Goal: Check status: Check status

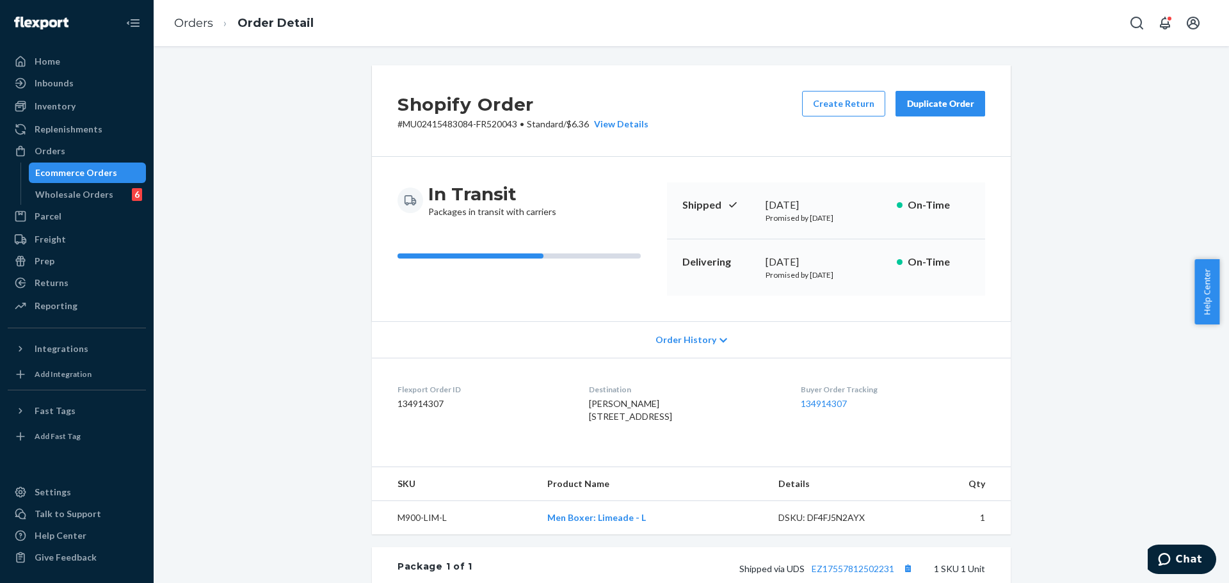
click at [61, 172] on div "Ecommerce Orders" at bounding box center [76, 172] width 82 height 13
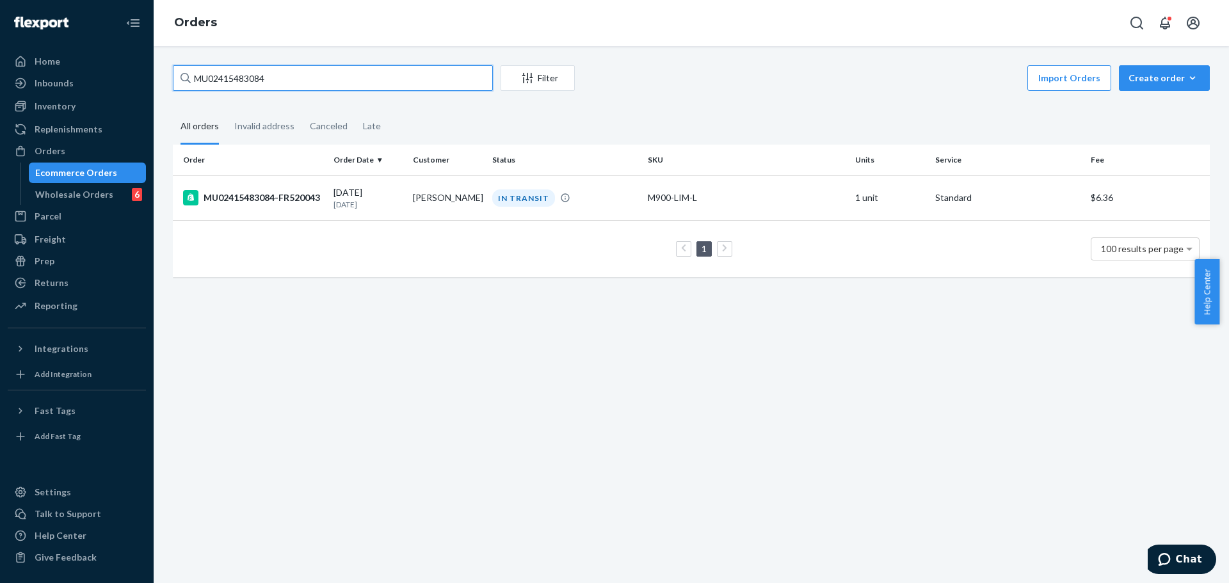
click at [310, 74] on input "MU02415483084" at bounding box center [333, 78] width 320 height 26
paste input "46353"
type input "MU02415446353"
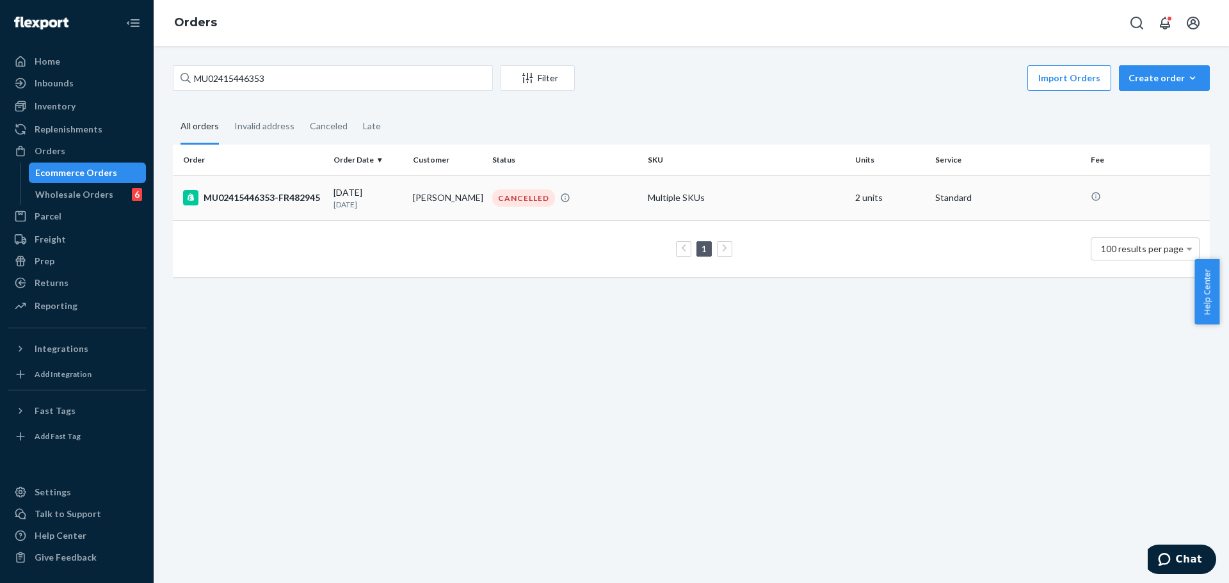
click at [426, 198] on td "eve sinclair" at bounding box center [447, 197] width 79 height 45
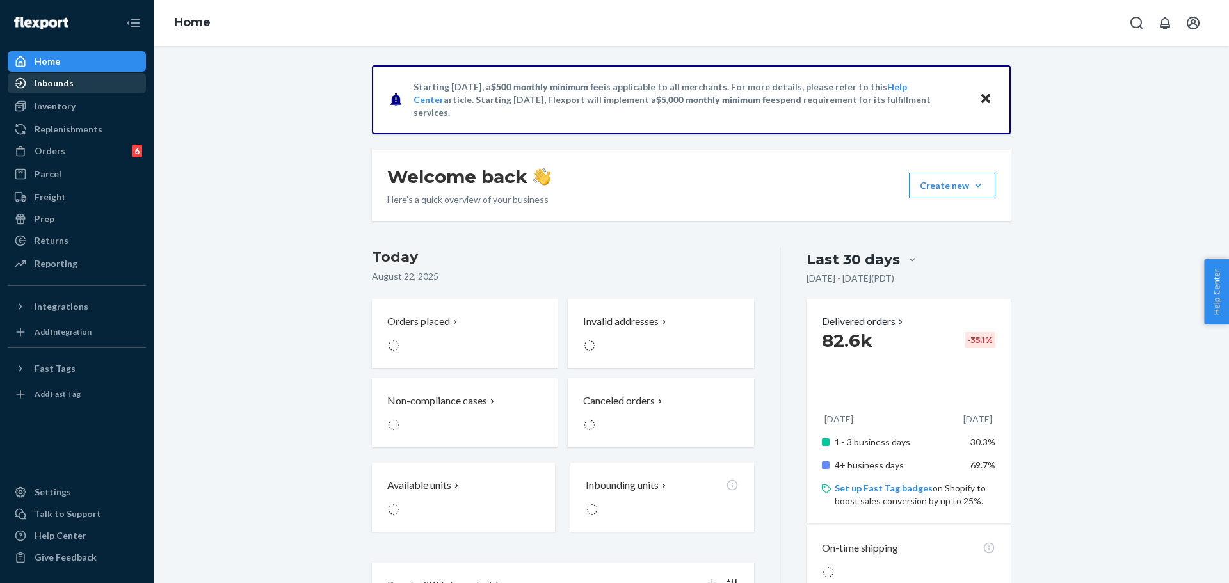
click at [80, 88] on div "Inbounds" at bounding box center [77, 83] width 136 height 18
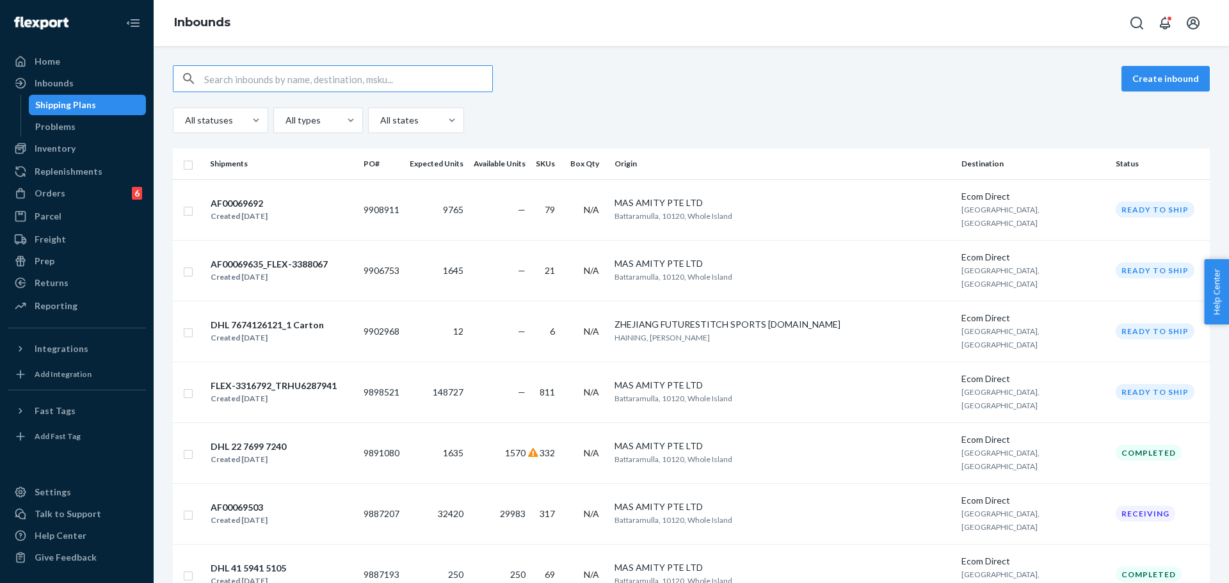
click at [741, 84] on div "Create inbound" at bounding box center [691, 78] width 1037 height 27
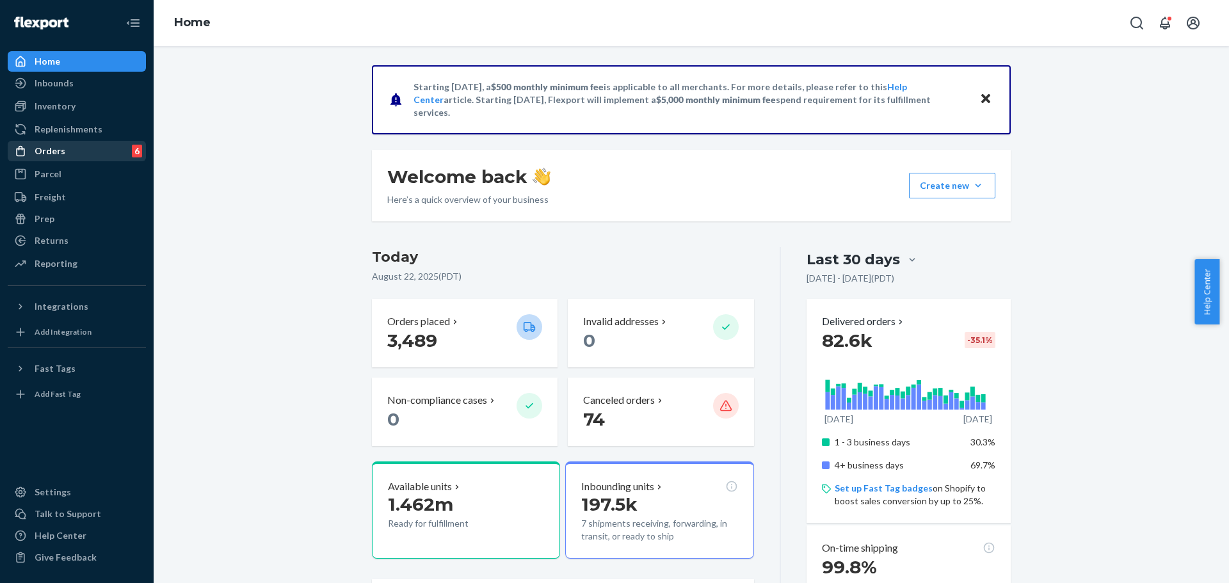
drag, startPoint x: 78, startPoint y: 156, endPoint x: 138, endPoint y: 145, distance: 61.1
click at [80, 156] on div "Orders 6" at bounding box center [77, 151] width 136 height 18
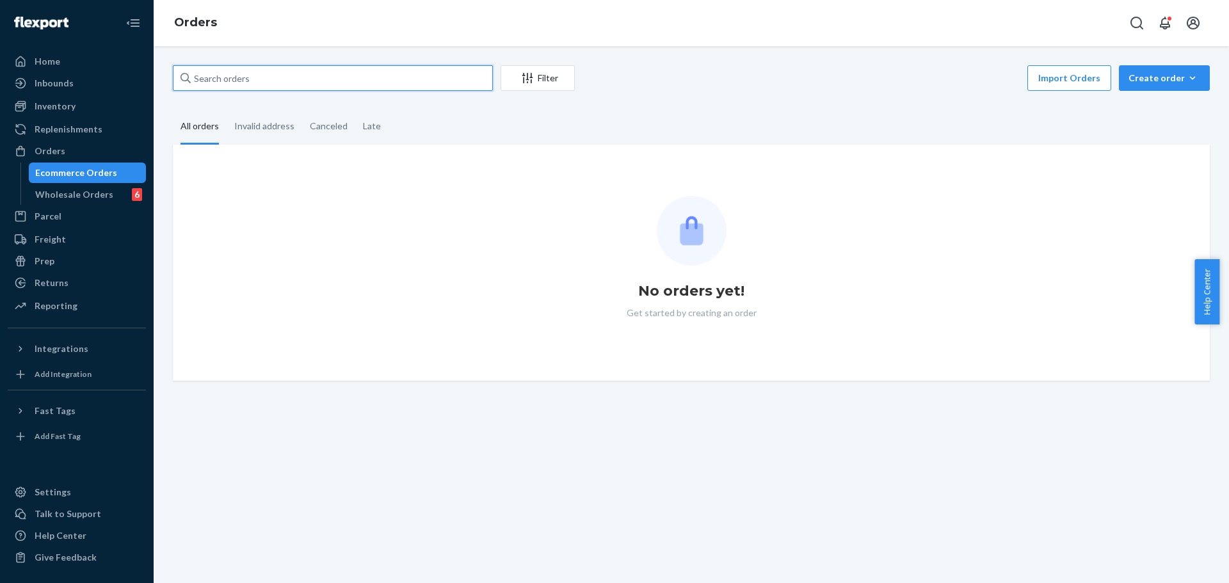
click at [390, 80] on input "text" at bounding box center [333, 78] width 320 height 26
paste input "MU02415486019"
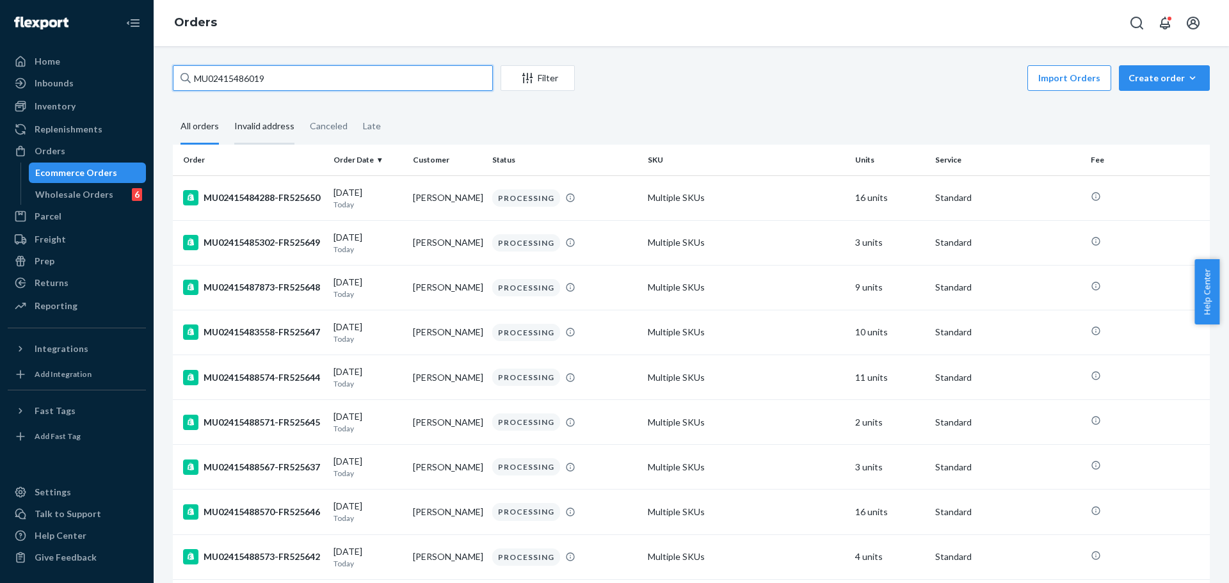
type input "MU02415486019"
click at [277, 127] on div "Invalid address" at bounding box center [264, 126] width 60 height 35
click at [227, 109] on input "Invalid address" at bounding box center [227, 109] width 0 height 0
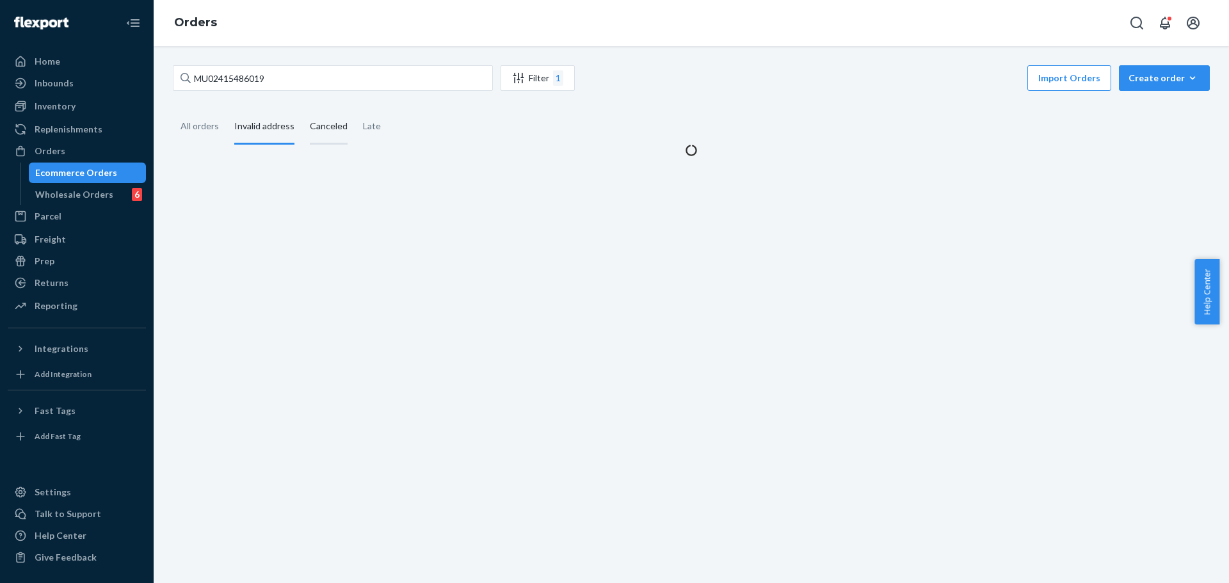
click at [310, 127] on div "Canceled" at bounding box center [329, 126] width 38 height 35
click at [302, 109] on input "Canceled" at bounding box center [302, 109] width 0 height 0
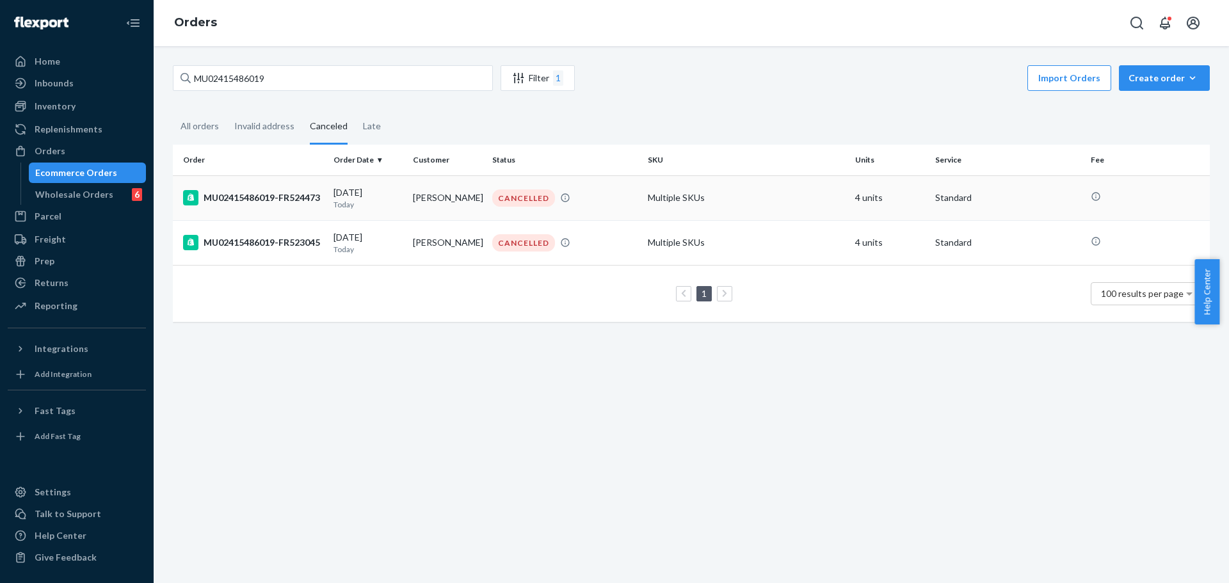
click at [388, 211] on td "08/22/2025 Today" at bounding box center [367, 197] width 79 height 45
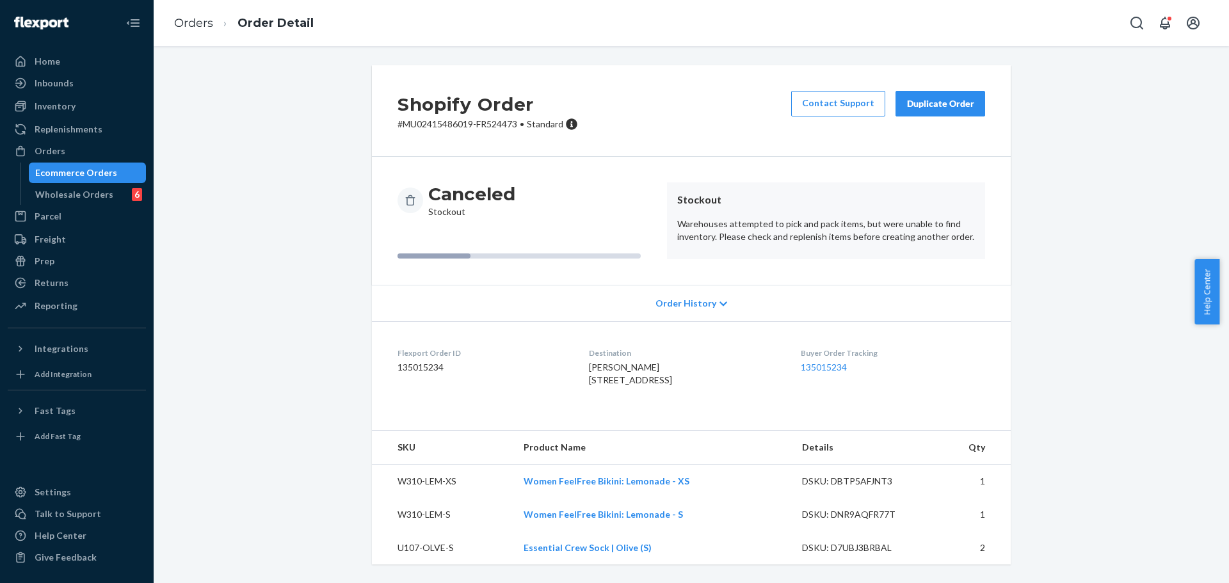
scroll to position [22, 0]
drag, startPoint x: 114, startPoint y: 175, endPoint x: 396, endPoint y: 175, distance: 282.2
click at [114, 175] on div "Ecommerce Orders" at bounding box center [87, 173] width 115 height 18
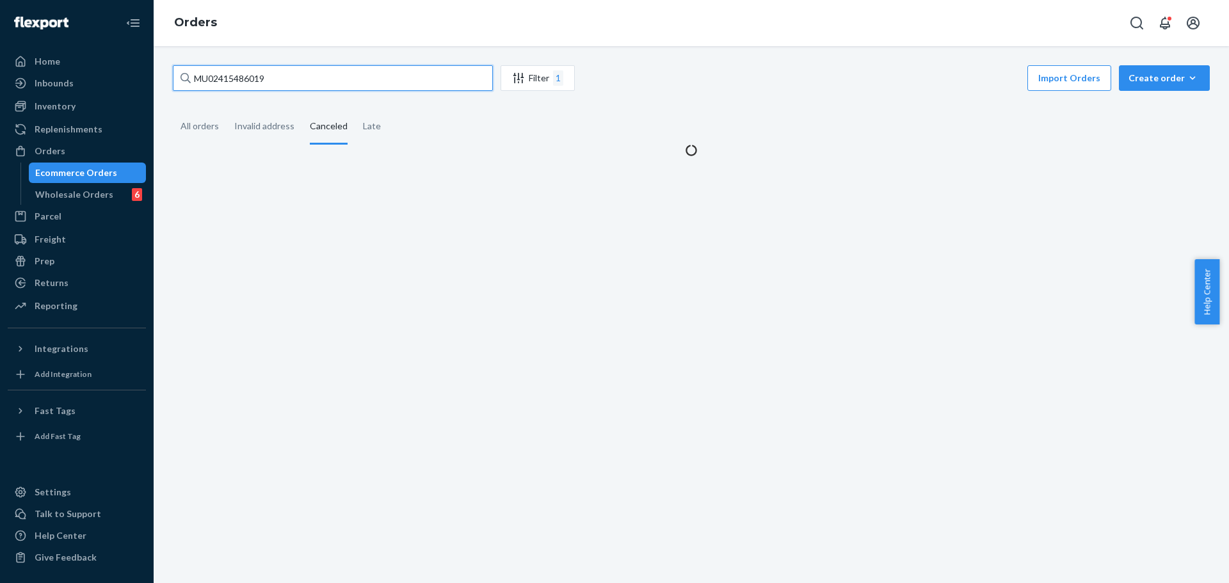
click at [445, 83] on input "MU02415486019" at bounding box center [333, 78] width 320 height 26
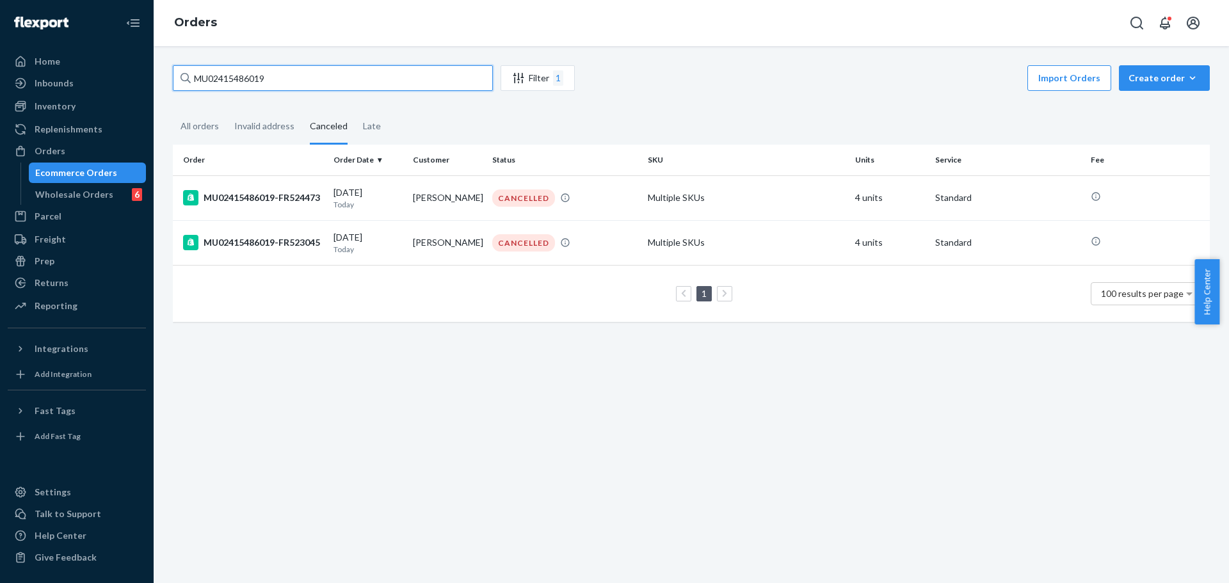
click at [445, 83] on input "MU02415486019" at bounding box center [333, 78] width 320 height 26
paste input "09061"
type input "MU02415409061"
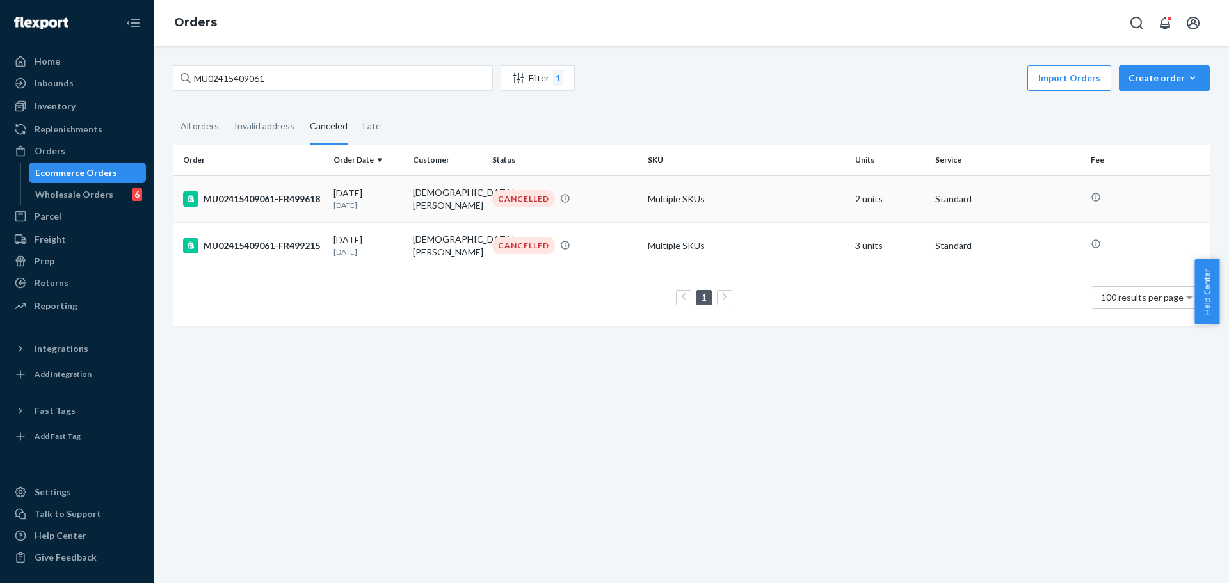
click at [429, 201] on td "Christian Ossenfort" at bounding box center [447, 198] width 79 height 47
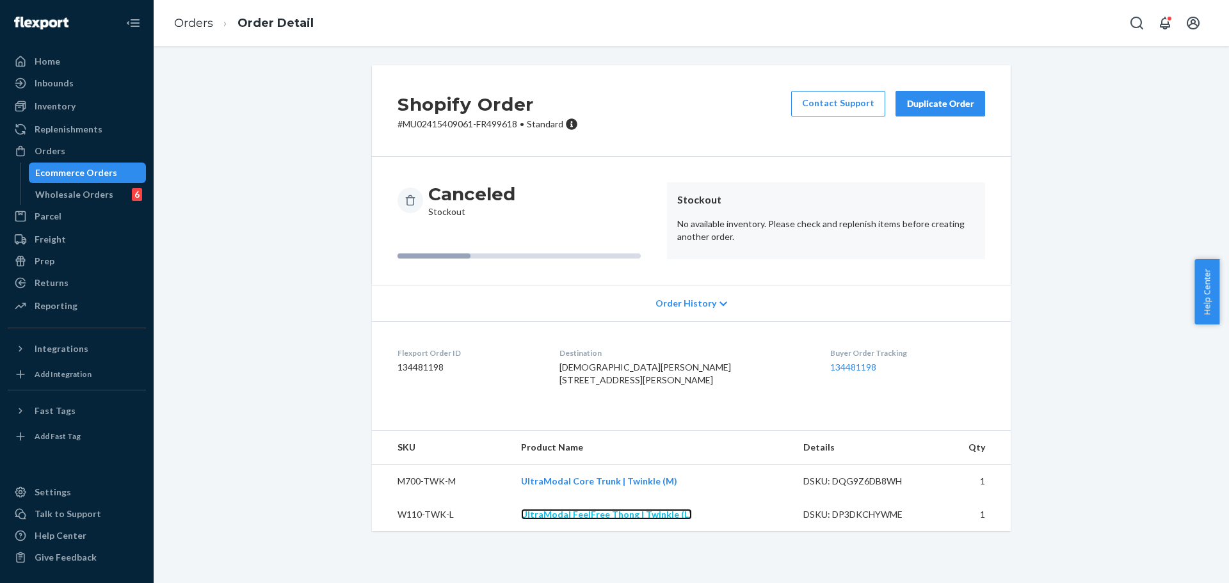
drag, startPoint x: 600, startPoint y: 538, endPoint x: 626, endPoint y: 452, distance: 89.7
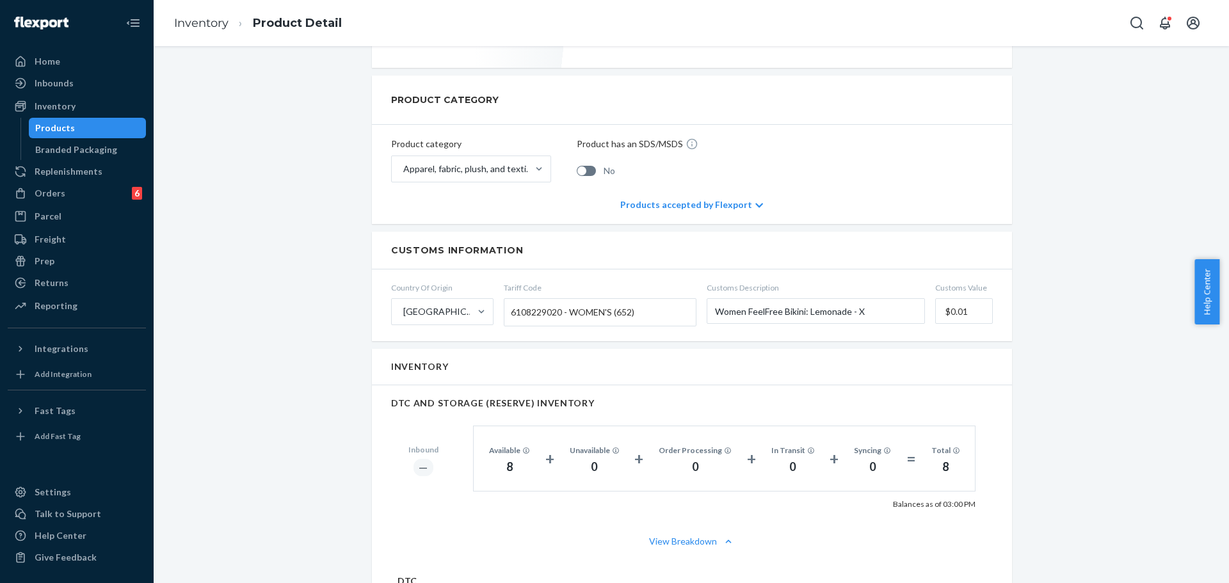
scroll to position [512, 0]
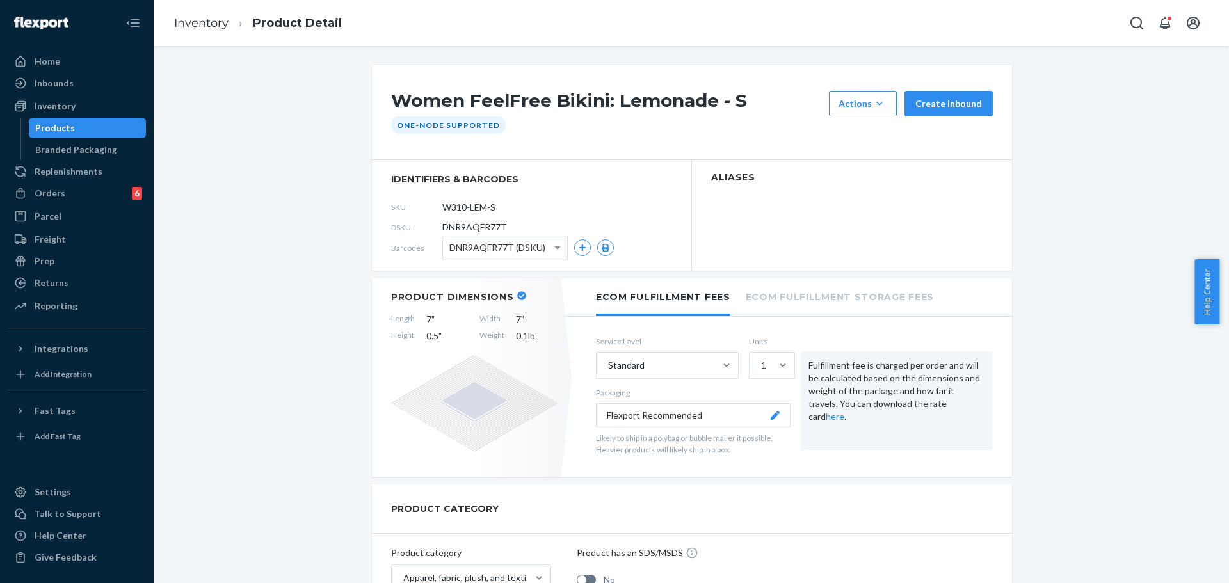
click at [488, 230] on span "DNR9AQFR77T" at bounding box center [474, 227] width 65 height 13
copy span "DNR9AQFR77T"
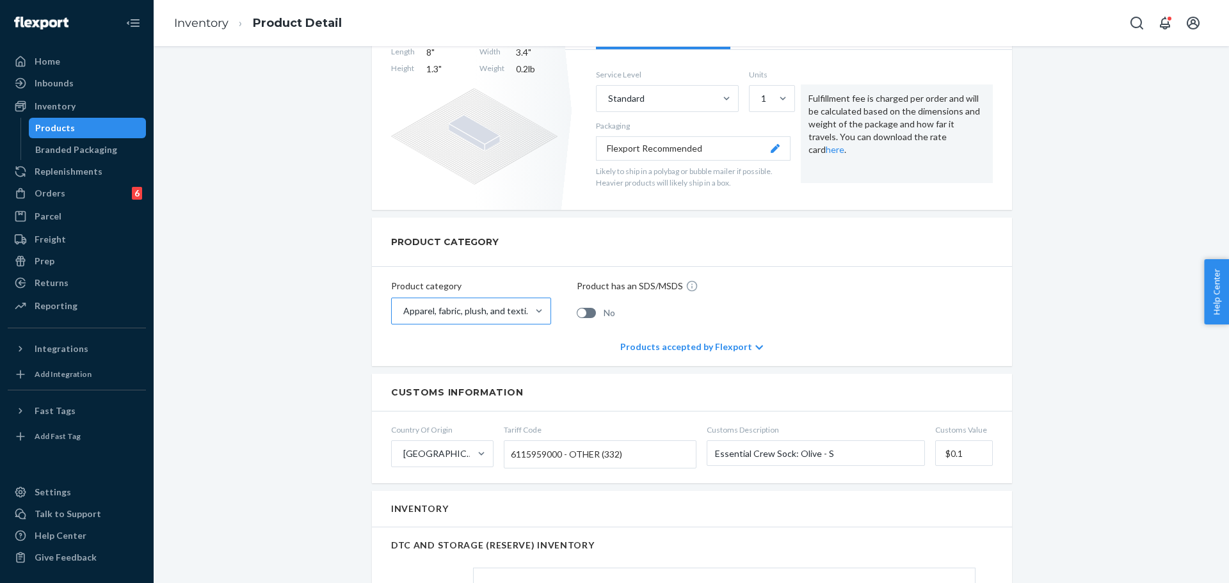
scroll to position [384, 0]
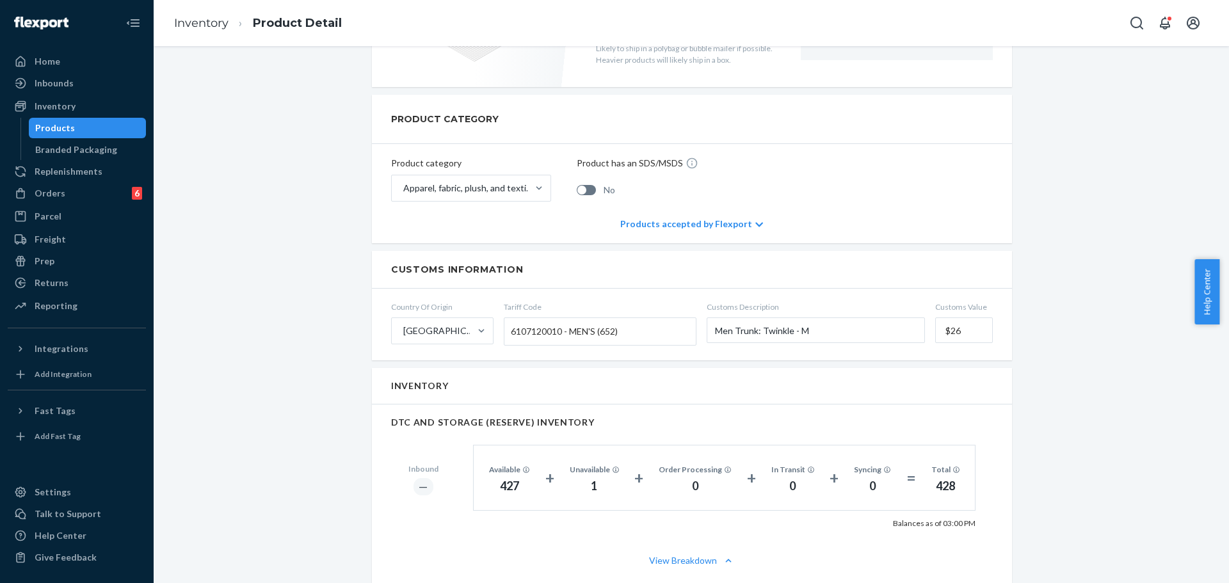
scroll to position [512, 0]
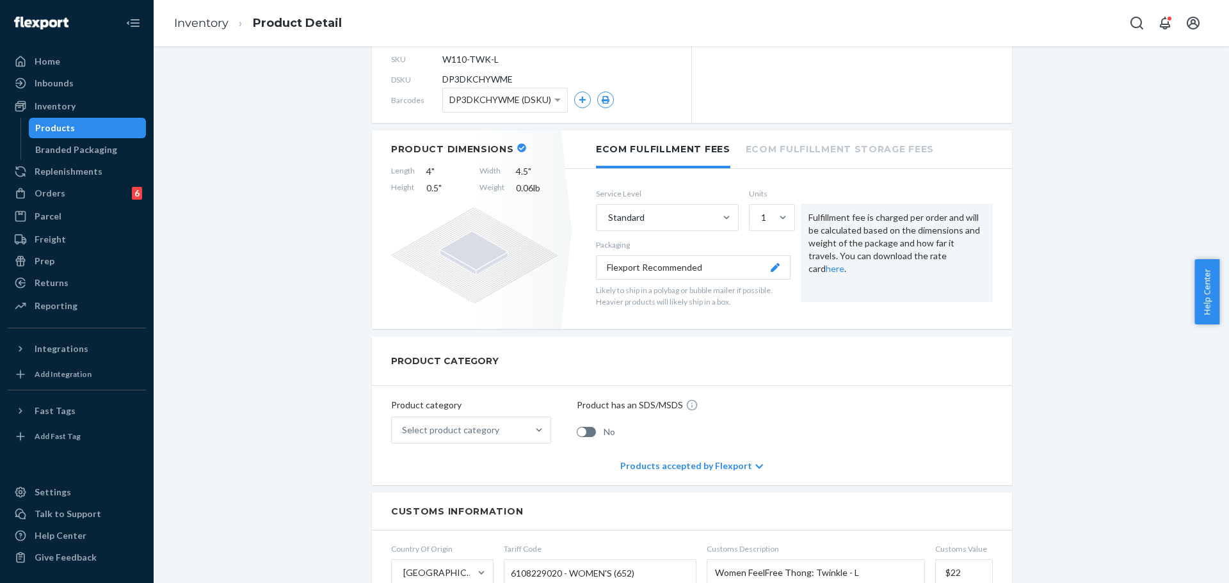
scroll to position [64, 0]
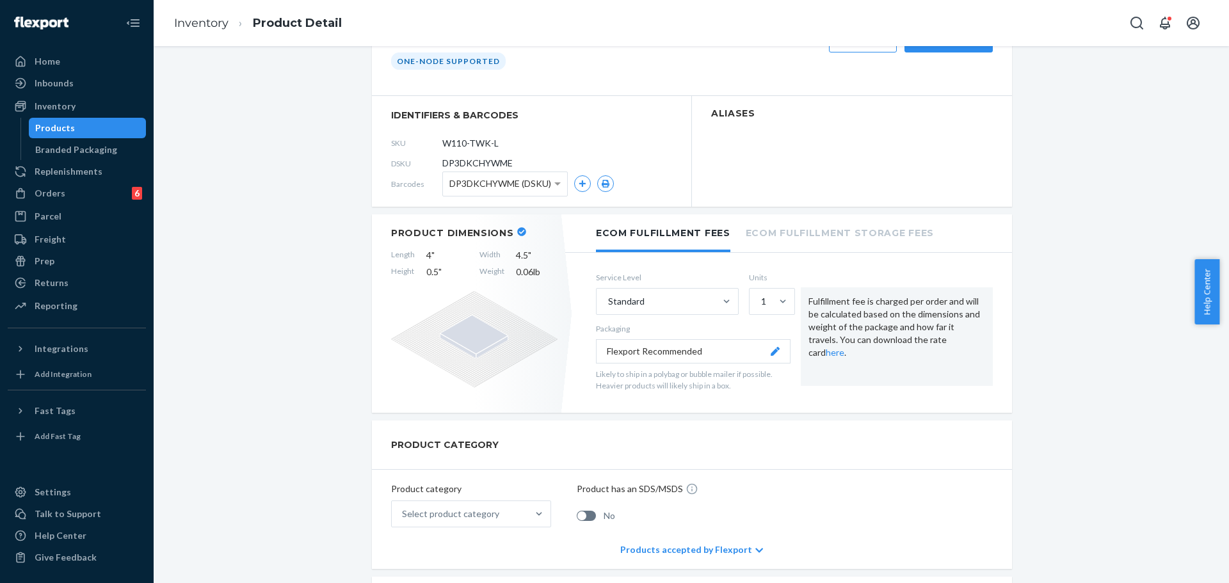
click at [487, 163] on span "DP3DKCHYWME" at bounding box center [477, 163] width 70 height 13
copy span "DP3DKCHYWME"
